Goal: Communication & Community: Answer question/provide support

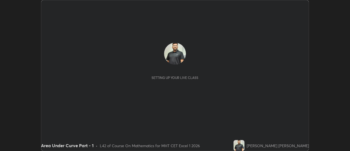
scroll to position [151, 349]
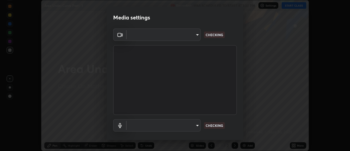
type input "4eebad9fb2b760257747d3faba0537f77ebfd590b97cb0ff6e10e17389be776b"
type input "default"
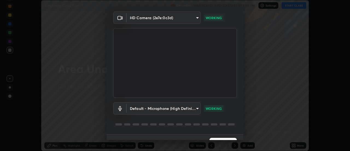
scroll to position [29, 0]
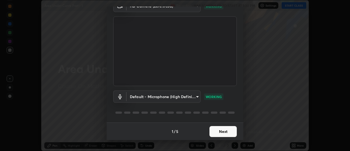
click at [227, 132] on button "Next" at bounding box center [222, 131] width 27 height 11
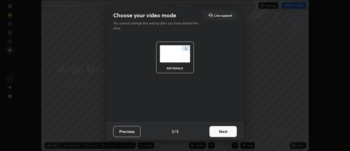
scroll to position [0, 0]
click at [229, 135] on button "Next" at bounding box center [222, 131] width 27 height 11
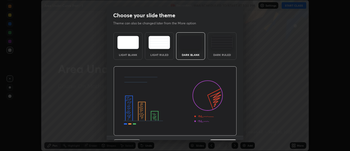
scroll to position [13, 0]
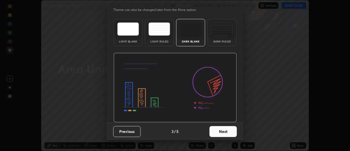
click at [230, 132] on button "Next" at bounding box center [222, 131] width 27 height 11
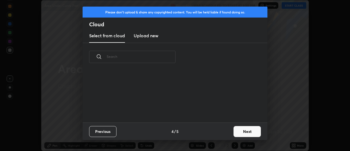
click at [234, 133] on button "Next" at bounding box center [246, 131] width 27 height 11
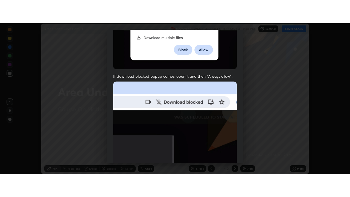
scroll to position [140, 0]
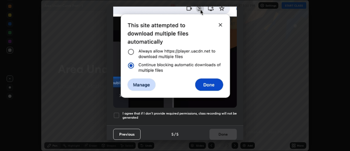
click at [117, 114] on div at bounding box center [116, 115] width 7 height 7
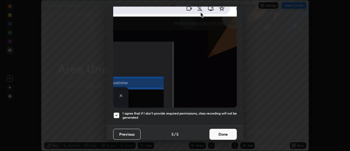
click at [225, 133] on button "Done" at bounding box center [222, 133] width 27 height 11
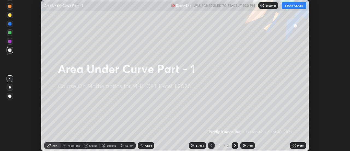
click at [296, 2] on button "START CLASS" at bounding box center [293, 5] width 25 height 7
click at [302, 146] on div "More" at bounding box center [300, 145] width 7 height 3
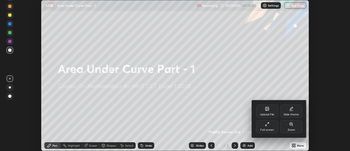
click at [275, 122] on div "Full screen" at bounding box center [267, 126] width 22 height 13
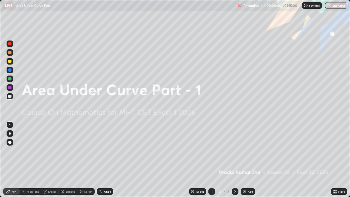
scroll to position [197, 350]
click at [250, 150] on div "Add" at bounding box center [250, 191] width 5 height 3
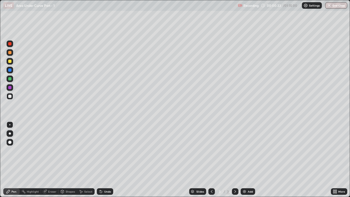
click at [15, 150] on div "Pen" at bounding box center [11, 191] width 16 height 7
click at [12, 62] on div at bounding box center [10, 61] width 7 height 7
click at [67, 150] on div "Shapes" at bounding box center [70, 191] width 9 height 3
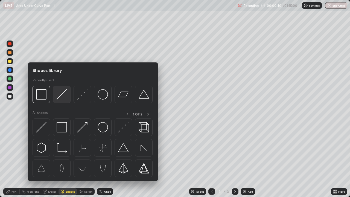
click at [61, 97] on img at bounding box center [62, 94] width 10 height 10
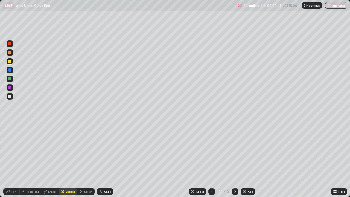
click at [10, 96] on div at bounding box center [9, 96] width 3 height 3
click at [14, 150] on div "Pen" at bounding box center [13, 191] width 5 height 3
click at [10, 53] on div at bounding box center [9, 52] width 3 height 3
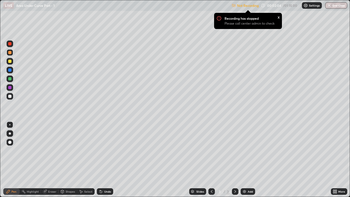
click at [13, 61] on div at bounding box center [10, 61] width 7 height 7
click at [278, 17] on div "x" at bounding box center [278, 17] width 2 height 6
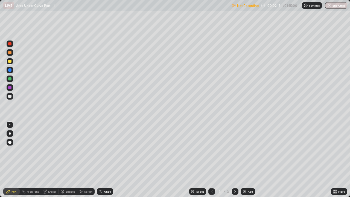
click at [73, 150] on div "Shapes" at bounding box center [67, 191] width 19 height 7
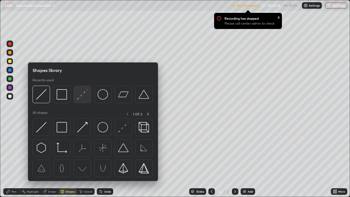
click at [85, 98] on img at bounding box center [82, 94] width 10 height 10
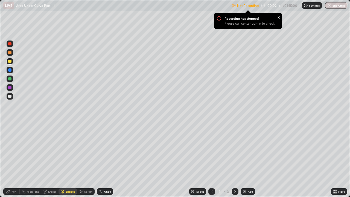
click at [12, 88] on div at bounding box center [10, 87] width 7 height 7
click at [14, 150] on div "Pen" at bounding box center [13, 191] width 5 height 3
click at [10, 97] on div at bounding box center [9, 96] width 3 height 3
click at [278, 17] on div "x" at bounding box center [278, 17] width 2 height 6
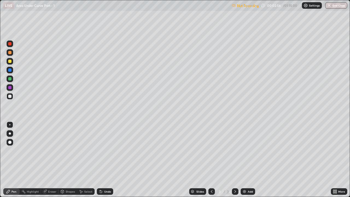
click at [10, 52] on div at bounding box center [9, 52] width 3 height 3
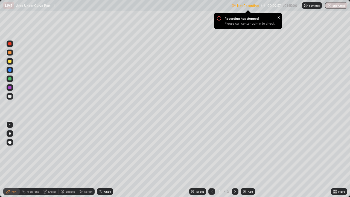
click at [66, 150] on div "Shapes" at bounding box center [70, 191] width 9 height 3
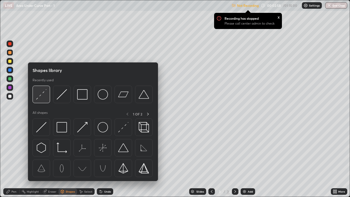
click at [43, 95] on img at bounding box center [41, 94] width 10 height 10
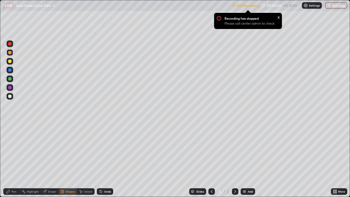
click at [65, 150] on div "Shapes" at bounding box center [67, 191] width 19 height 7
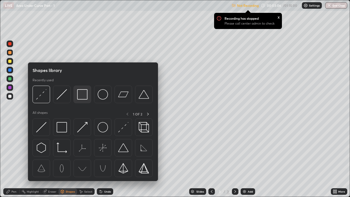
click at [80, 97] on img at bounding box center [82, 94] width 10 height 10
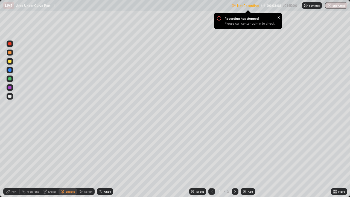
click at [10, 150] on icon at bounding box center [8, 191] width 4 height 4
click at [11, 97] on div at bounding box center [9, 96] width 3 height 3
click at [66, 150] on div "Shapes" at bounding box center [70, 191] width 9 height 3
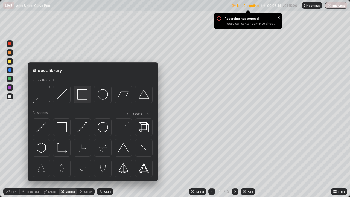
click at [78, 99] on img at bounding box center [82, 94] width 10 height 10
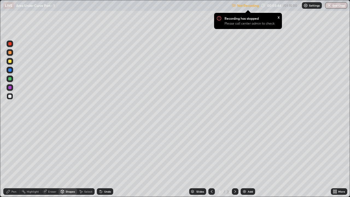
click at [10, 70] on div at bounding box center [9, 69] width 3 height 3
click at [69, 150] on div "Shapes" at bounding box center [67, 191] width 19 height 7
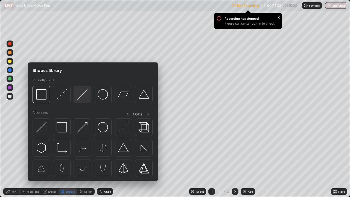
click at [78, 98] on img at bounding box center [82, 94] width 10 height 10
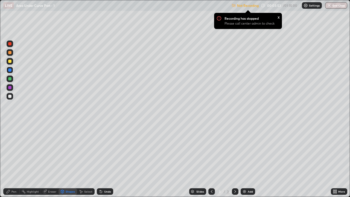
click at [12, 69] on div at bounding box center [10, 70] width 7 height 7
click at [12, 63] on div at bounding box center [10, 61] width 7 height 7
click at [104, 150] on div "Undo" at bounding box center [105, 191] width 16 height 7
click at [11, 150] on div "Pen" at bounding box center [11, 191] width 16 height 7
click at [66, 150] on div "Shapes" at bounding box center [70, 191] width 9 height 3
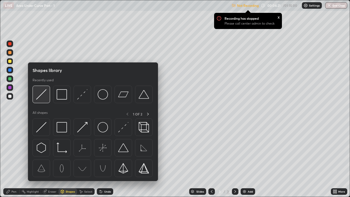
click at [38, 97] on img at bounding box center [41, 94] width 10 height 10
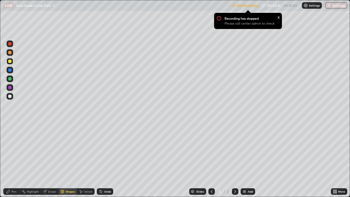
click at [9, 96] on div at bounding box center [9, 96] width 3 height 3
click at [15, 150] on div "Pen" at bounding box center [13, 191] width 5 height 3
click at [8, 54] on div at bounding box center [10, 52] width 7 height 7
click at [107, 150] on div "Undo" at bounding box center [105, 191] width 16 height 7
click at [88, 150] on div "Select" at bounding box center [88, 191] width 8 height 3
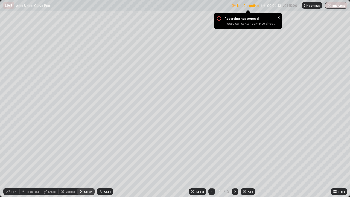
click at [71, 150] on div "Shapes" at bounding box center [70, 191] width 9 height 3
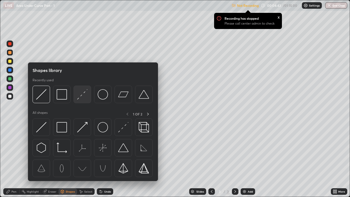
click at [81, 96] on img at bounding box center [82, 94] width 10 height 10
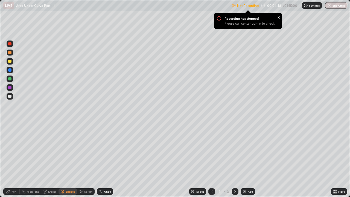
click at [13, 150] on div "Pen" at bounding box center [13, 191] width 5 height 3
click at [11, 61] on div at bounding box center [9, 61] width 3 height 3
click at [13, 98] on div at bounding box center [10, 96] width 7 height 7
click at [104, 150] on div "Undo" at bounding box center [107, 191] width 7 height 3
click at [101, 150] on icon at bounding box center [101, 191] width 2 height 2
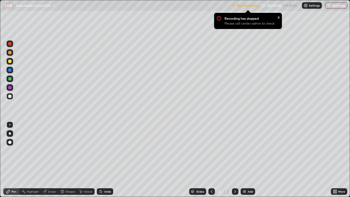
click at [100, 150] on icon at bounding box center [100, 190] width 1 height 1
click at [98, 150] on div "Undo" at bounding box center [105, 191] width 16 height 7
click at [100, 150] on icon at bounding box center [100, 190] width 1 height 1
click at [101, 150] on div "Undo" at bounding box center [105, 191] width 16 height 7
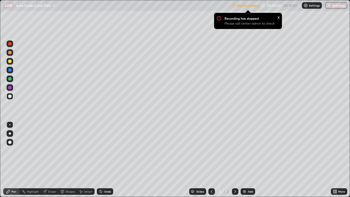
click at [101, 150] on div "Undo" at bounding box center [105, 191] width 16 height 7
click at [102, 150] on div "Undo" at bounding box center [105, 191] width 16 height 7
click at [103, 150] on div "Undo" at bounding box center [105, 191] width 16 height 7
click at [47, 150] on div "Eraser" at bounding box center [49, 191] width 17 height 7
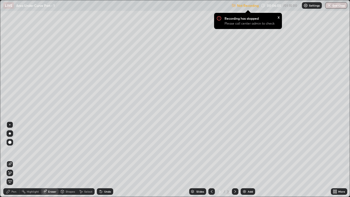
click at [24, 150] on circle at bounding box center [23, 190] width 1 height 1
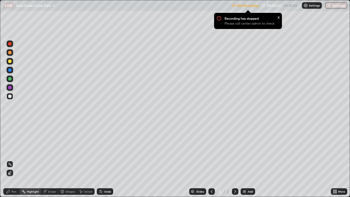
click at [10, 88] on div at bounding box center [9, 87] width 3 height 3
click at [10, 97] on div at bounding box center [9, 96] width 3 height 3
click at [11, 97] on div at bounding box center [9, 96] width 3 height 3
click at [12, 150] on div "Pen" at bounding box center [11, 191] width 16 height 7
click at [278, 16] on div "x" at bounding box center [278, 17] width 2 height 6
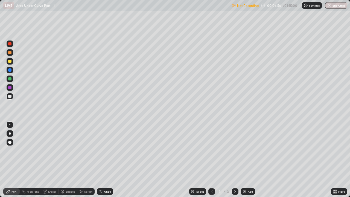
click at [264, 7] on div "Not Recording 00:06:56 / 01:15:00 Settings End Class" at bounding box center [289, 5] width 116 height 11
click at [249, 7] on p "Not Recording" at bounding box center [248, 6] width 22 height 4
click at [278, 9] on div "Not Recording 00:06:58 / 01:15:00 Settings End Class" at bounding box center [289, 5] width 116 height 11
click at [304, 6] on img at bounding box center [305, 5] width 4 height 4
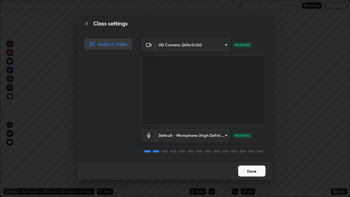
click at [258, 150] on button "Done" at bounding box center [251, 170] width 27 height 11
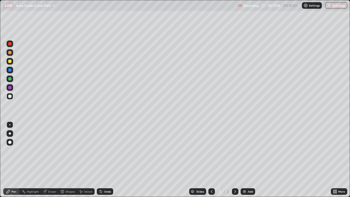
click at [250, 150] on div "Add" at bounding box center [250, 191] width 5 height 3
click at [211, 150] on div at bounding box center [211, 191] width 7 height 7
click at [244, 150] on div "Add" at bounding box center [247, 191] width 14 height 7
click at [14, 150] on div "Pen" at bounding box center [11, 191] width 16 height 11
click at [12, 52] on div at bounding box center [10, 52] width 7 height 7
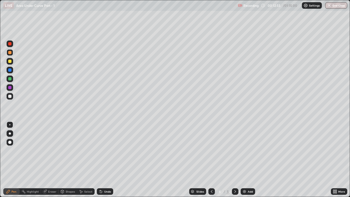
click at [70, 150] on div "Shapes" at bounding box center [70, 191] width 9 height 3
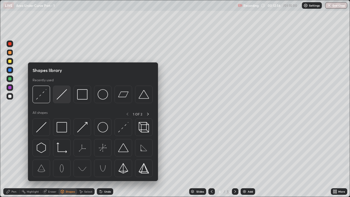
click at [60, 98] on img at bounding box center [62, 94] width 10 height 10
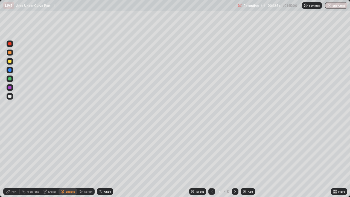
click at [10, 96] on div at bounding box center [9, 96] width 3 height 3
click at [14, 150] on div "Pen" at bounding box center [11, 191] width 16 height 7
click at [10, 61] on div at bounding box center [9, 61] width 3 height 3
click at [10, 78] on div at bounding box center [9, 78] width 3 height 3
click at [9, 96] on div at bounding box center [9, 96] width 3 height 3
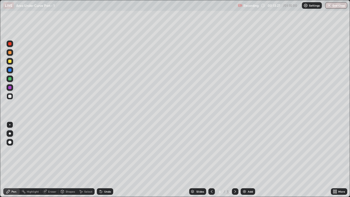
click at [63, 150] on icon at bounding box center [62, 191] width 3 height 3
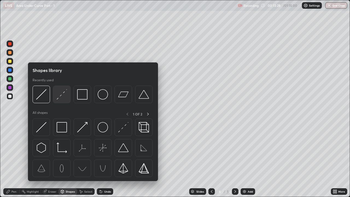
click at [58, 97] on img at bounding box center [62, 94] width 10 height 10
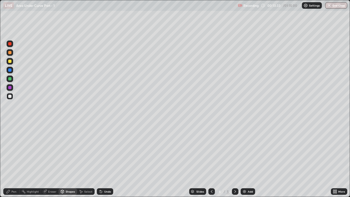
click at [7, 150] on icon at bounding box center [8, 191] width 3 height 3
click at [106, 150] on div "Undo" at bounding box center [105, 191] width 16 height 7
click at [107, 150] on div "Undo" at bounding box center [107, 191] width 7 height 3
click at [66, 150] on div "Shapes" at bounding box center [70, 191] width 9 height 3
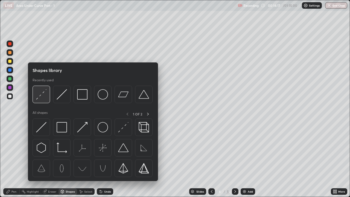
click at [42, 96] on img at bounding box center [41, 94] width 10 height 10
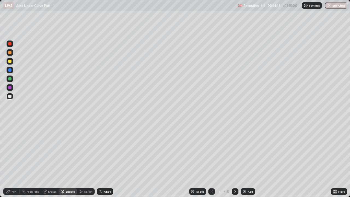
click at [9, 78] on div at bounding box center [9, 78] width 3 height 3
click at [9, 70] on div at bounding box center [9, 69] width 3 height 3
click at [10, 52] on div at bounding box center [9, 52] width 3 height 3
click at [10, 44] on div at bounding box center [9, 43] width 3 height 3
click at [13, 150] on div "Pen" at bounding box center [13, 191] width 5 height 3
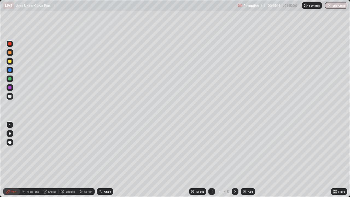
click at [11, 96] on div at bounding box center [9, 96] width 3 height 3
click at [104, 150] on div "Undo" at bounding box center [107, 191] width 7 height 3
click at [105, 150] on div "Undo" at bounding box center [107, 191] width 7 height 3
click at [103, 150] on div "Undo" at bounding box center [105, 191] width 16 height 7
click at [100, 150] on icon at bounding box center [100, 190] width 1 height 1
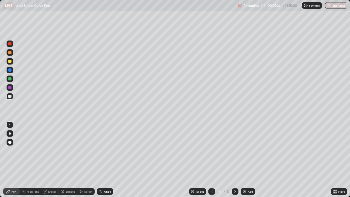
click at [100, 150] on icon at bounding box center [100, 190] width 1 height 1
click at [108, 150] on div "Undo" at bounding box center [107, 191] width 7 height 3
click at [107, 150] on div "Undo" at bounding box center [107, 191] width 7 height 3
click at [70, 150] on div "Shapes" at bounding box center [70, 191] width 9 height 3
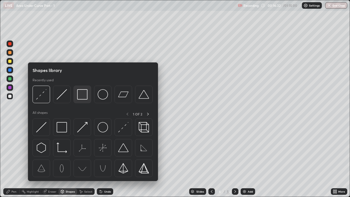
click at [83, 94] on img at bounding box center [82, 94] width 10 height 10
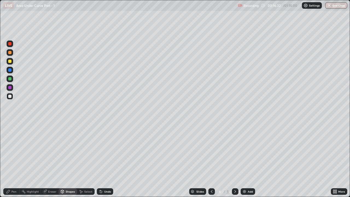
click at [10, 61] on div at bounding box center [9, 61] width 3 height 3
click at [103, 150] on div "Undo" at bounding box center [105, 191] width 16 height 7
click at [14, 150] on div "Pen" at bounding box center [13, 191] width 5 height 3
click at [106, 150] on div "Undo" at bounding box center [107, 191] width 7 height 3
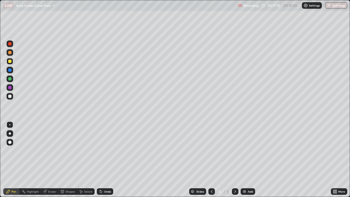
click at [109, 150] on div "Undo" at bounding box center [107, 191] width 7 height 3
click at [10, 96] on div at bounding box center [9, 96] width 3 height 3
click at [71, 150] on div "Shapes" at bounding box center [70, 191] width 9 height 3
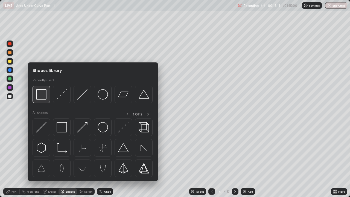
click at [46, 97] on img at bounding box center [41, 94] width 10 height 10
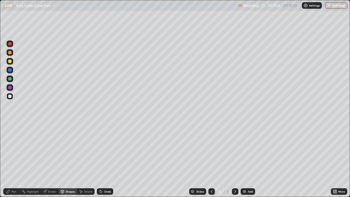
click at [71, 150] on div "Shapes" at bounding box center [70, 191] width 9 height 3
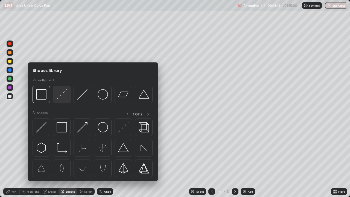
click at [66, 95] on img at bounding box center [62, 94] width 10 height 10
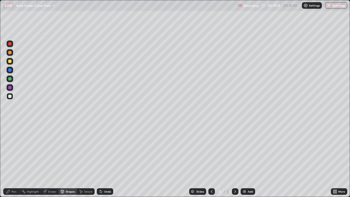
click at [12, 70] on div at bounding box center [10, 70] width 7 height 7
click at [10, 96] on div at bounding box center [9, 96] width 3 height 3
click at [107, 150] on div "Undo" at bounding box center [105, 191] width 16 height 7
click at [10, 150] on icon at bounding box center [8, 191] width 4 height 4
click at [73, 150] on div "Shapes" at bounding box center [67, 191] width 19 height 7
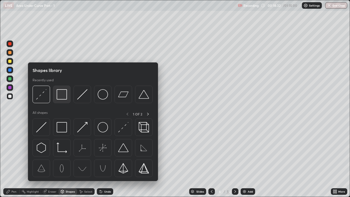
click at [65, 97] on img at bounding box center [62, 94] width 10 height 10
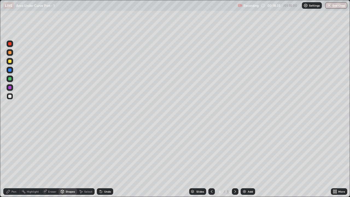
click at [12, 150] on div "Pen" at bounding box center [13, 191] width 5 height 3
click at [12, 44] on div at bounding box center [10, 43] width 7 height 7
click at [111, 150] on div "Undo" at bounding box center [105, 191] width 16 height 7
click at [69, 150] on div "Shapes" at bounding box center [67, 191] width 19 height 7
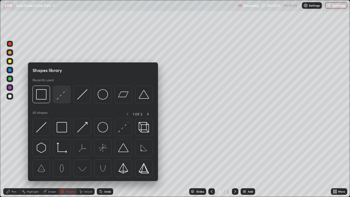
click at [63, 97] on img at bounding box center [62, 94] width 10 height 10
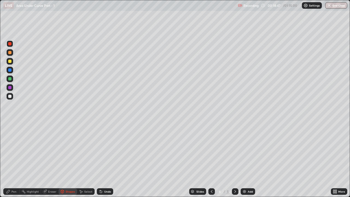
click at [12, 150] on div "Pen" at bounding box center [13, 191] width 5 height 3
click at [12, 96] on div at bounding box center [10, 96] width 7 height 7
click at [71, 150] on div "Shapes" at bounding box center [70, 191] width 9 height 3
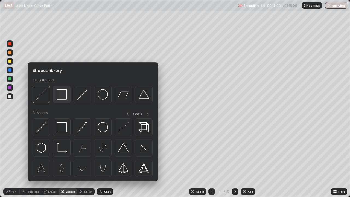
click at [66, 99] on img at bounding box center [62, 94] width 10 height 10
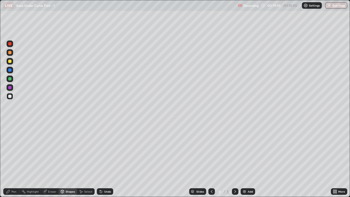
click at [112, 150] on div "Undo" at bounding box center [105, 191] width 16 height 7
click at [69, 150] on div "Shapes" at bounding box center [70, 191] width 9 height 3
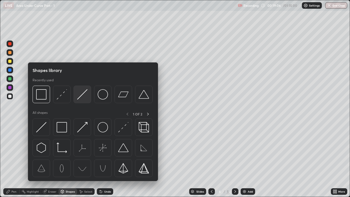
click at [80, 93] on img at bounding box center [82, 94] width 10 height 10
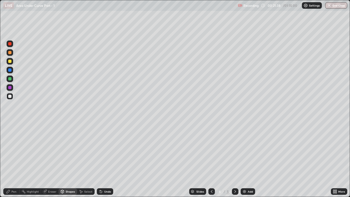
click at [234, 150] on icon at bounding box center [235, 191] width 4 height 4
click at [14, 150] on div "Pen" at bounding box center [11, 191] width 16 height 7
click at [10, 61] on div at bounding box center [9, 61] width 3 height 3
click at [68, 150] on div "Shapes" at bounding box center [70, 191] width 9 height 3
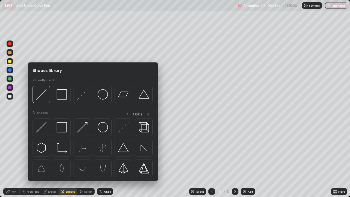
click at [211, 150] on icon at bounding box center [211, 191] width 4 height 4
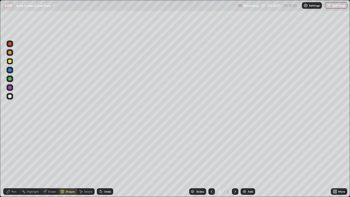
click at [234, 150] on icon at bounding box center [235, 191] width 4 height 4
click at [69, 150] on div "Shapes" at bounding box center [67, 191] width 19 height 7
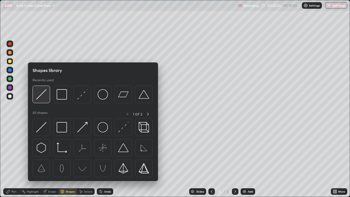
click at [43, 97] on img at bounding box center [41, 94] width 10 height 10
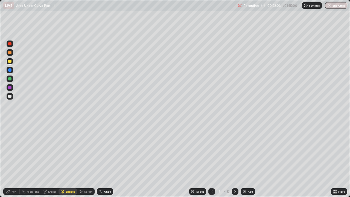
click at [10, 97] on div at bounding box center [9, 96] width 3 height 3
click at [16, 150] on div "Pen" at bounding box center [13, 191] width 5 height 3
click at [11, 79] on div at bounding box center [9, 78] width 3 height 3
click at [10, 60] on div at bounding box center [9, 61] width 3 height 3
click at [73, 150] on div "Shapes" at bounding box center [70, 191] width 9 height 3
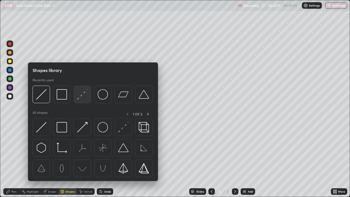
click at [85, 98] on img at bounding box center [82, 94] width 10 height 10
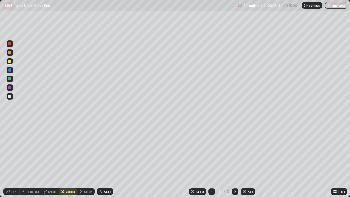
click at [13, 89] on div at bounding box center [10, 87] width 7 height 7
click at [13, 150] on div "Pen" at bounding box center [13, 191] width 5 height 3
click at [10, 62] on div at bounding box center [9, 61] width 3 height 3
click at [12, 78] on div at bounding box center [10, 78] width 7 height 7
click at [10, 96] on div at bounding box center [9, 96] width 3 height 3
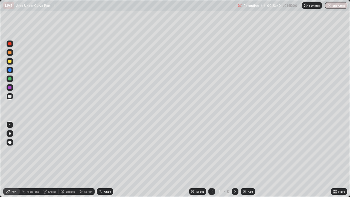
click at [10, 61] on div at bounding box center [9, 61] width 3 height 3
click at [66, 150] on div "Shapes" at bounding box center [67, 191] width 19 height 7
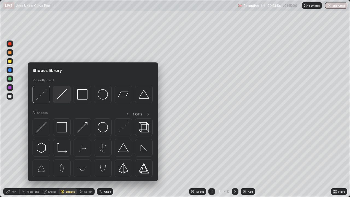
click at [59, 96] on img at bounding box center [62, 94] width 10 height 10
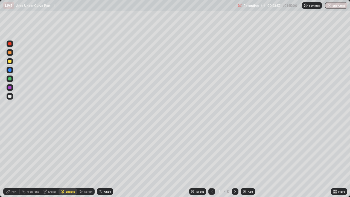
click at [13, 97] on div at bounding box center [10, 96] width 7 height 7
click at [13, 150] on div "Pen" at bounding box center [13, 191] width 5 height 3
click at [10, 79] on div at bounding box center [9, 78] width 3 height 3
click at [11, 62] on div at bounding box center [9, 61] width 3 height 3
click at [72, 150] on div "Shapes" at bounding box center [70, 191] width 9 height 3
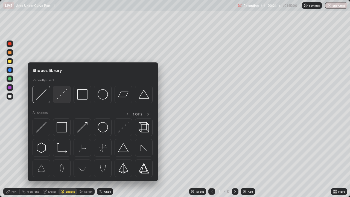
click at [65, 96] on img at bounding box center [62, 94] width 10 height 10
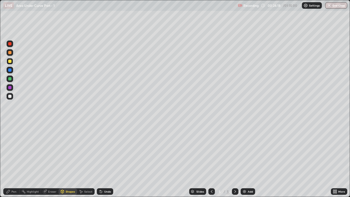
click at [12, 96] on div at bounding box center [10, 96] width 7 height 7
click at [10, 150] on icon at bounding box center [8, 191] width 4 height 4
click at [10, 63] on div at bounding box center [10, 61] width 7 height 7
click at [10, 80] on div at bounding box center [9, 78] width 3 height 3
click at [12, 53] on div at bounding box center [10, 52] width 7 height 7
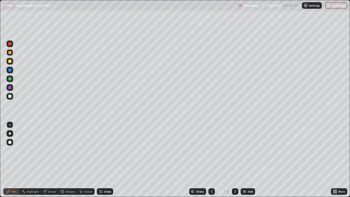
click at [9, 62] on div at bounding box center [9, 61] width 3 height 3
click at [13, 98] on div at bounding box center [10, 96] width 7 height 7
click at [246, 150] on img at bounding box center [244, 191] width 4 height 4
click at [208, 150] on div at bounding box center [211, 191] width 7 height 7
click at [235, 150] on icon at bounding box center [235, 191] width 2 height 3
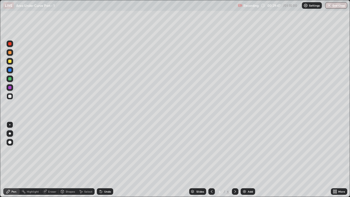
click at [15, 150] on div "Pen" at bounding box center [11, 191] width 16 height 11
click at [10, 61] on div at bounding box center [9, 61] width 3 height 3
click at [10, 96] on div at bounding box center [9, 96] width 3 height 3
click at [68, 150] on div "Shapes" at bounding box center [67, 191] width 19 height 7
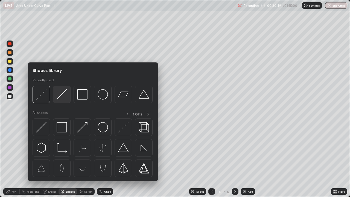
click at [61, 96] on img at bounding box center [62, 94] width 10 height 10
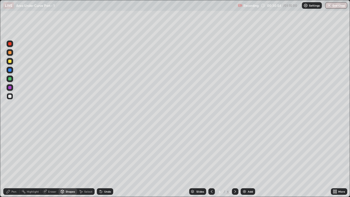
click at [10, 150] on div "Pen" at bounding box center [11, 191] width 16 height 7
click at [12, 80] on div at bounding box center [10, 78] width 7 height 7
click at [10, 53] on div at bounding box center [9, 52] width 3 height 3
click at [11, 79] on div at bounding box center [9, 78] width 3 height 3
click at [51, 150] on div "Eraser" at bounding box center [52, 191] width 8 height 3
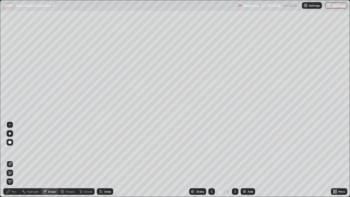
click at [11, 150] on icon at bounding box center [10, 173] width 4 height 5
click at [15, 150] on div "Pen" at bounding box center [11, 191] width 16 height 7
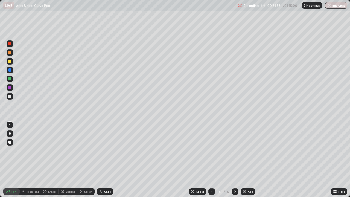
click at [11, 52] on div at bounding box center [9, 52] width 3 height 3
click at [11, 97] on div at bounding box center [9, 96] width 3 height 3
click at [10, 96] on div at bounding box center [9, 96] width 3 height 3
click at [49, 150] on div "Eraser" at bounding box center [52, 191] width 8 height 3
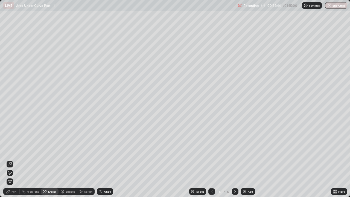
click at [10, 150] on icon at bounding box center [10, 173] width 4 height 5
click at [10, 150] on icon at bounding box center [8, 191] width 4 height 4
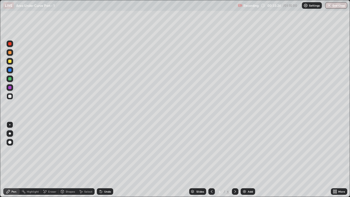
click at [9, 62] on div at bounding box center [9, 61] width 3 height 3
click at [10, 98] on div at bounding box center [9, 96] width 3 height 3
click at [248, 150] on div "Add" at bounding box center [250, 191] width 5 height 3
click at [9, 78] on div at bounding box center [9, 78] width 3 height 3
click at [102, 150] on div "Undo" at bounding box center [105, 191] width 16 height 7
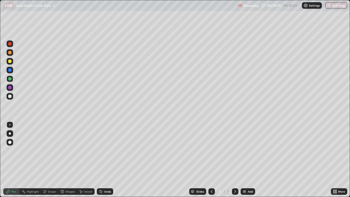
click at [97, 150] on div "Undo" at bounding box center [105, 191] width 16 height 7
click at [46, 150] on icon at bounding box center [45, 191] width 4 height 5
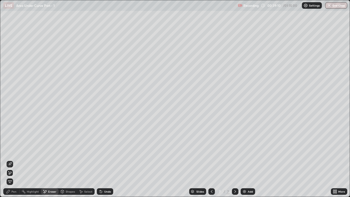
click at [10, 150] on icon at bounding box center [10, 173] width 4 height 5
click at [51, 150] on div "Eraser" at bounding box center [52, 191] width 8 height 3
click at [10, 150] on span "Erase all" at bounding box center [10, 181] width 6 height 3
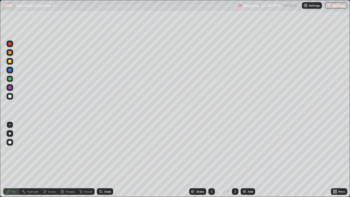
click at [209, 150] on icon at bounding box center [211, 191] width 4 height 4
click at [49, 150] on div "Eraser" at bounding box center [52, 191] width 8 height 3
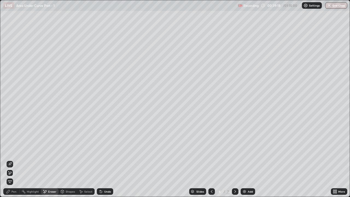
click at [10, 150] on icon at bounding box center [10, 173] width 4 height 5
click at [104, 150] on div "Undo" at bounding box center [107, 191] width 7 height 3
click at [100, 150] on icon at bounding box center [100, 190] width 1 height 1
click at [54, 150] on div "Eraser" at bounding box center [52, 191] width 8 height 3
click at [12, 150] on div "Pen" at bounding box center [11, 191] width 16 height 7
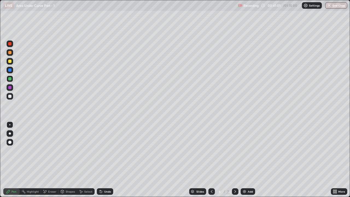
click at [105, 150] on div "Undo" at bounding box center [107, 191] width 7 height 3
click at [100, 150] on icon at bounding box center [101, 191] width 2 height 2
click at [234, 150] on icon at bounding box center [235, 191] width 4 height 4
click at [10, 62] on div at bounding box center [9, 61] width 3 height 3
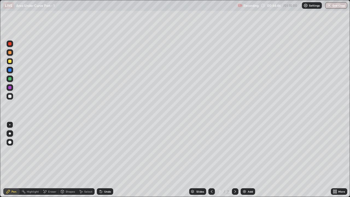
click at [103, 150] on div "Undo" at bounding box center [105, 191] width 16 height 7
click at [104, 150] on div "Undo" at bounding box center [107, 191] width 7 height 3
click at [107, 150] on div "Undo" at bounding box center [105, 191] width 16 height 7
click at [13, 96] on div at bounding box center [10, 96] width 7 height 7
click at [64, 150] on div "Shapes" at bounding box center [67, 191] width 19 height 7
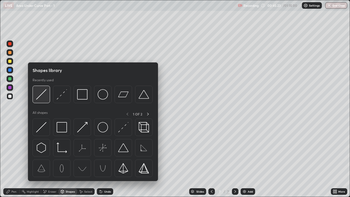
click at [40, 95] on img at bounding box center [41, 94] width 10 height 10
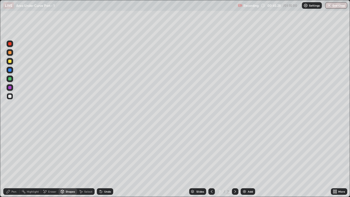
click at [13, 150] on div "Pen" at bounding box center [13, 191] width 5 height 3
click at [13, 54] on div at bounding box center [10, 52] width 7 height 7
click at [71, 150] on div "Shapes" at bounding box center [70, 191] width 9 height 3
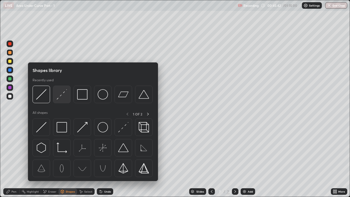
click at [61, 97] on img at bounding box center [62, 94] width 10 height 10
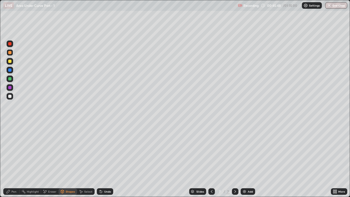
click at [11, 150] on div "Pen" at bounding box center [11, 191] width 16 height 7
click at [11, 64] on div at bounding box center [10, 61] width 7 height 7
click at [68, 150] on div "Shapes" at bounding box center [70, 191] width 9 height 3
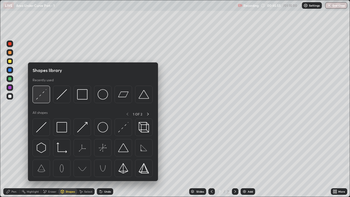
click at [45, 98] on img at bounding box center [41, 94] width 10 height 10
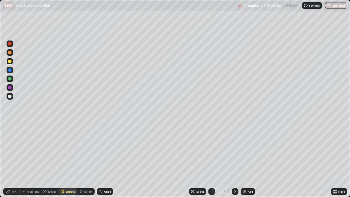
click at [9, 96] on div at bounding box center [9, 96] width 3 height 3
click at [104, 150] on div "Undo" at bounding box center [107, 191] width 7 height 3
click at [10, 150] on icon at bounding box center [8, 191] width 4 height 4
click at [244, 150] on img at bounding box center [244, 191] width 4 height 4
click at [211, 150] on icon at bounding box center [211, 191] width 4 height 4
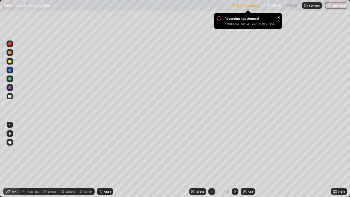
click at [234, 150] on icon at bounding box center [235, 191] width 4 height 4
click at [13, 150] on div "Pen" at bounding box center [11, 191] width 16 height 7
click at [10, 52] on div at bounding box center [9, 52] width 3 height 3
click at [279, 19] on div "x" at bounding box center [278, 17] width 2 height 6
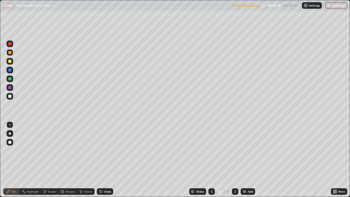
click at [104, 150] on div "Undo" at bounding box center [105, 191] width 16 height 7
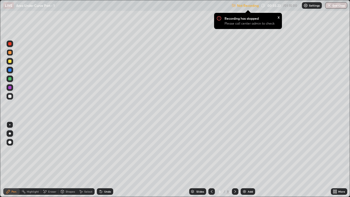
click at [278, 17] on div "x" at bounding box center [278, 17] width 2 height 6
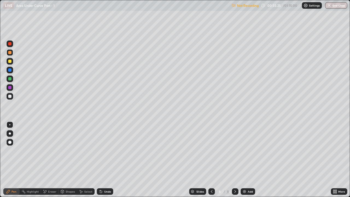
click at [105, 150] on div "Undo" at bounding box center [105, 191] width 16 height 7
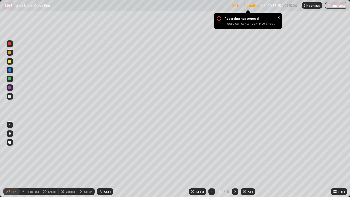
click at [104, 150] on div "Undo" at bounding box center [107, 191] width 7 height 3
click at [105, 150] on div "Undo" at bounding box center [105, 191] width 16 height 7
click at [274, 16] on div "Recording has stopped Please call center admin to check" at bounding box center [251, 22] width 55 height 13
click at [9, 95] on div at bounding box center [9, 96] width 3 height 3
click at [70, 150] on div "Shapes" at bounding box center [70, 191] width 9 height 3
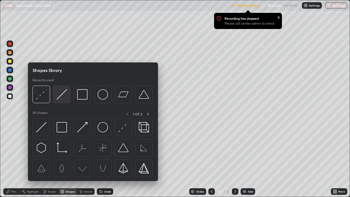
click at [66, 97] on img at bounding box center [62, 94] width 10 height 10
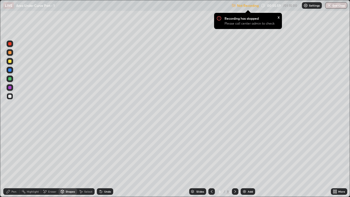
click at [17, 150] on div "Pen" at bounding box center [11, 191] width 16 height 7
click at [12, 79] on div at bounding box center [10, 78] width 7 height 7
click at [54, 150] on div "Eraser" at bounding box center [52, 191] width 8 height 3
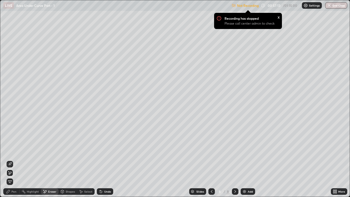
click at [9, 150] on icon at bounding box center [8, 191] width 3 height 3
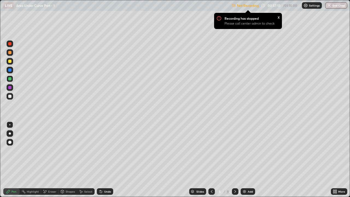
click at [10, 98] on div at bounding box center [10, 96] width 7 height 7
click at [10, 95] on div at bounding box center [9, 96] width 3 height 3
click at [65, 150] on div "Shapes" at bounding box center [67, 191] width 19 height 7
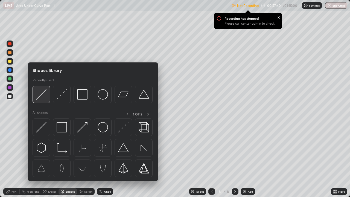
click at [42, 92] on img at bounding box center [41, 94] width 10 height 10
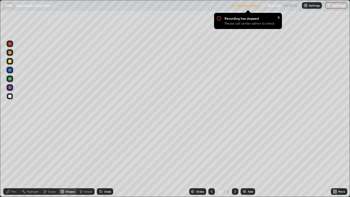
click at [10, 88] on div at bounding box center [9, 87] width 3 height 3
click at [6, 150] on div "Pen" at bounding box center [11, 191] width 16 height 7
click at [10, 62] on div at bounding box center [9, 61] width 3 height 3
click at [11, 95] on div at bounding box center [9, 96] width 3 height 3
click at [331, 7] on button "End Class" at bounding box center [336, 5] width 22 height 7
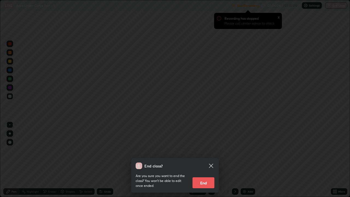
click at [203, 150] on button "End" at bounding box center [203, 182] width 22 height 11
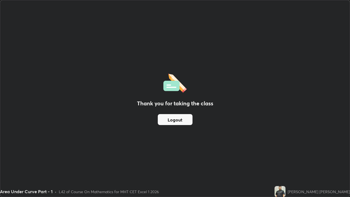
click at [171, 120] on button "Logout" at bounding box center [175, 119] width 35 height 11
click at [178, 128] on div "Thank you for taking the class Logout" at bounding box center [174, 98] width 349 height 196
